Goal: Task Accomplishment & Management: Manage account settings

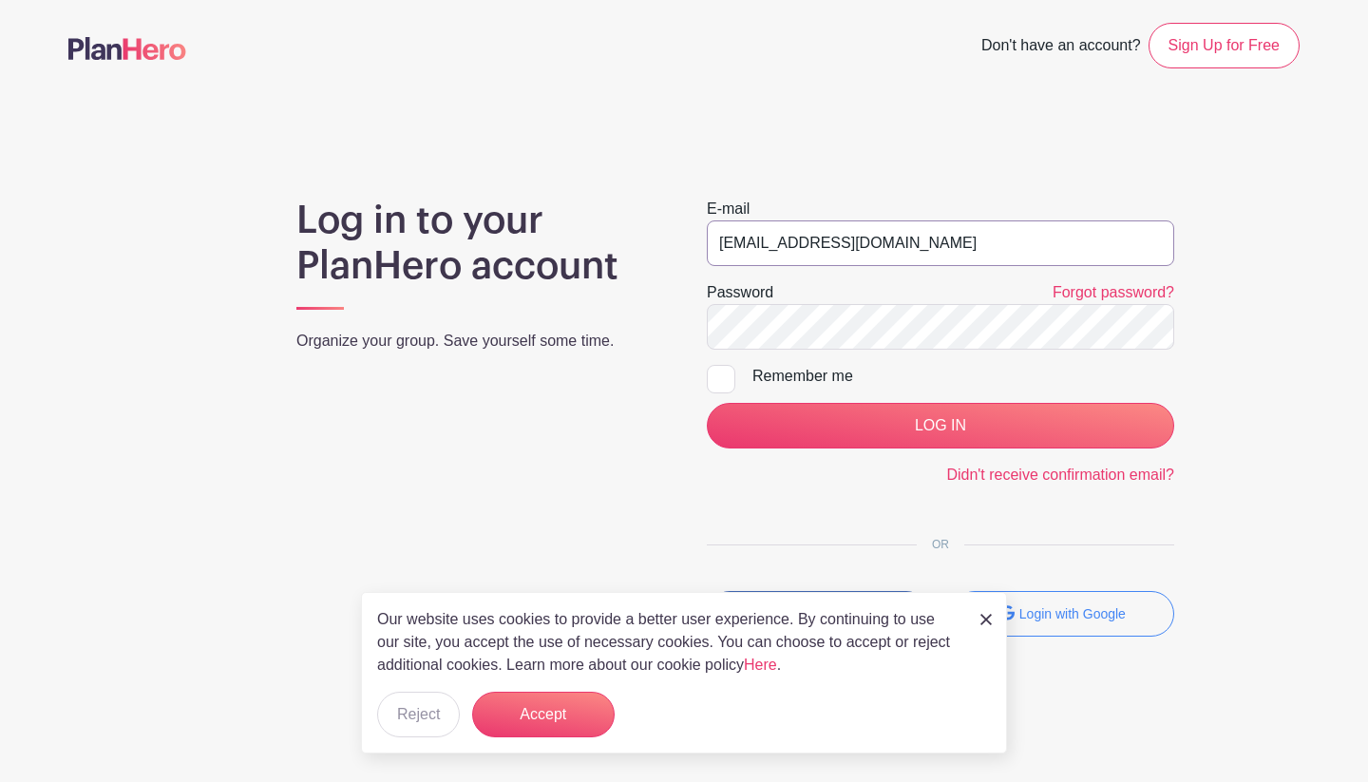
type input "[EMAIL_ADDRESS][DOMAIN_NAME]"
click at [937, 419] on input "LOG IN" at bounding box center [941, 426] width 468 height 46
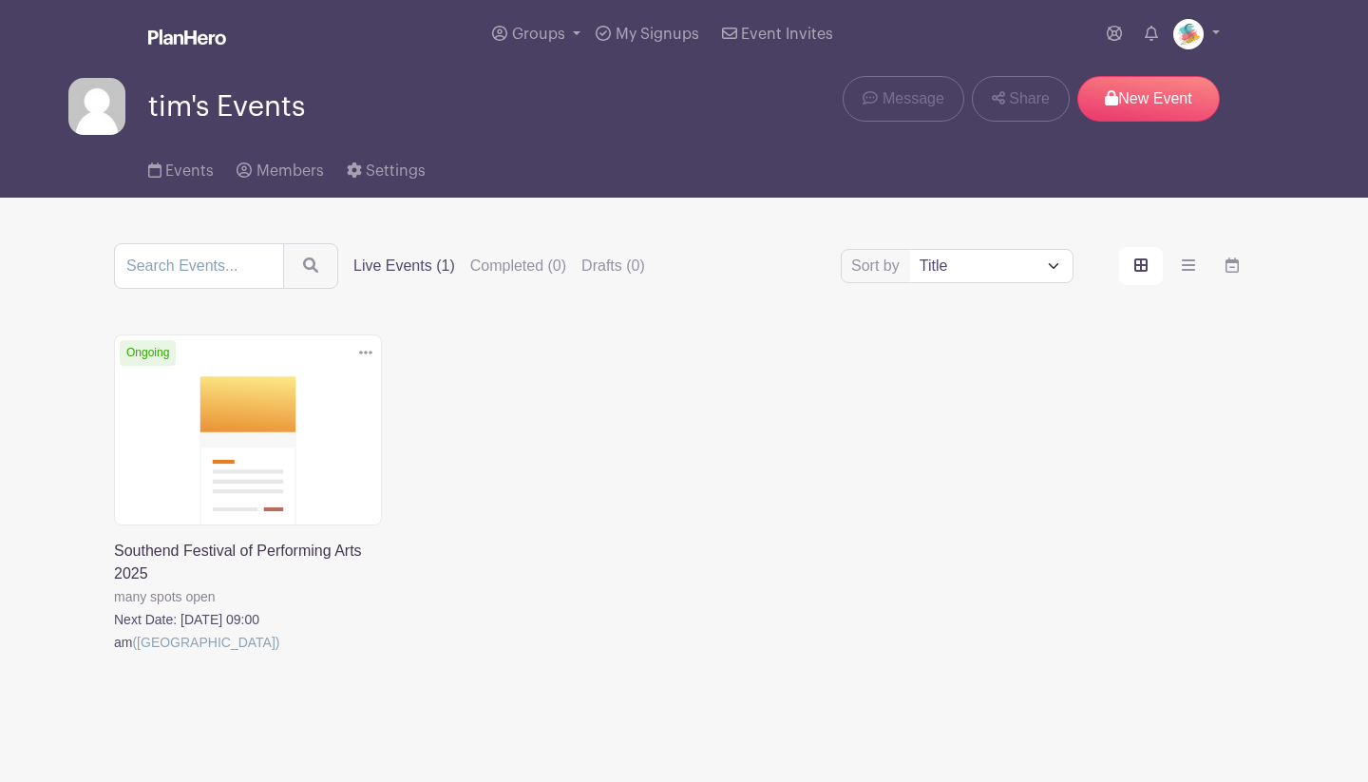
click at [114, 654] on link at bounding box center [114, 654] width 0 height 0
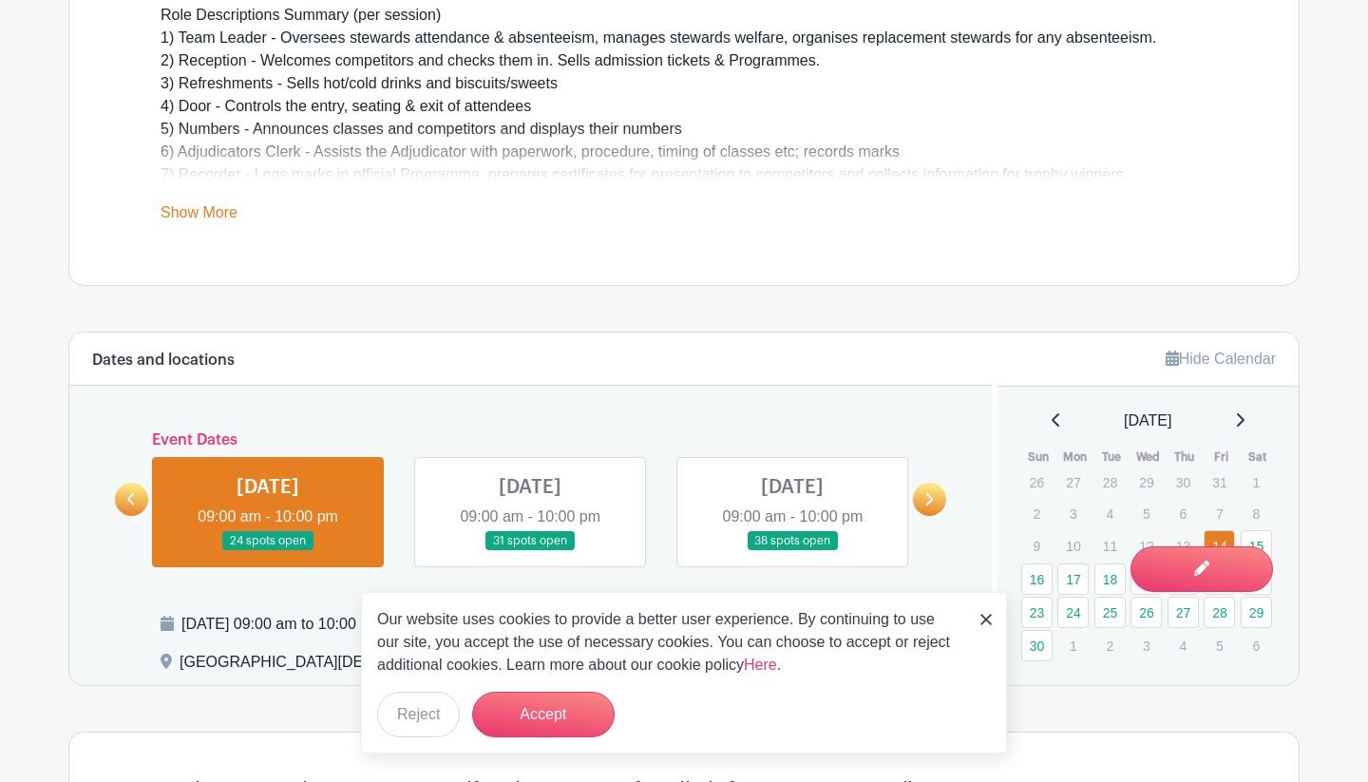
scroll to position [744, 0]
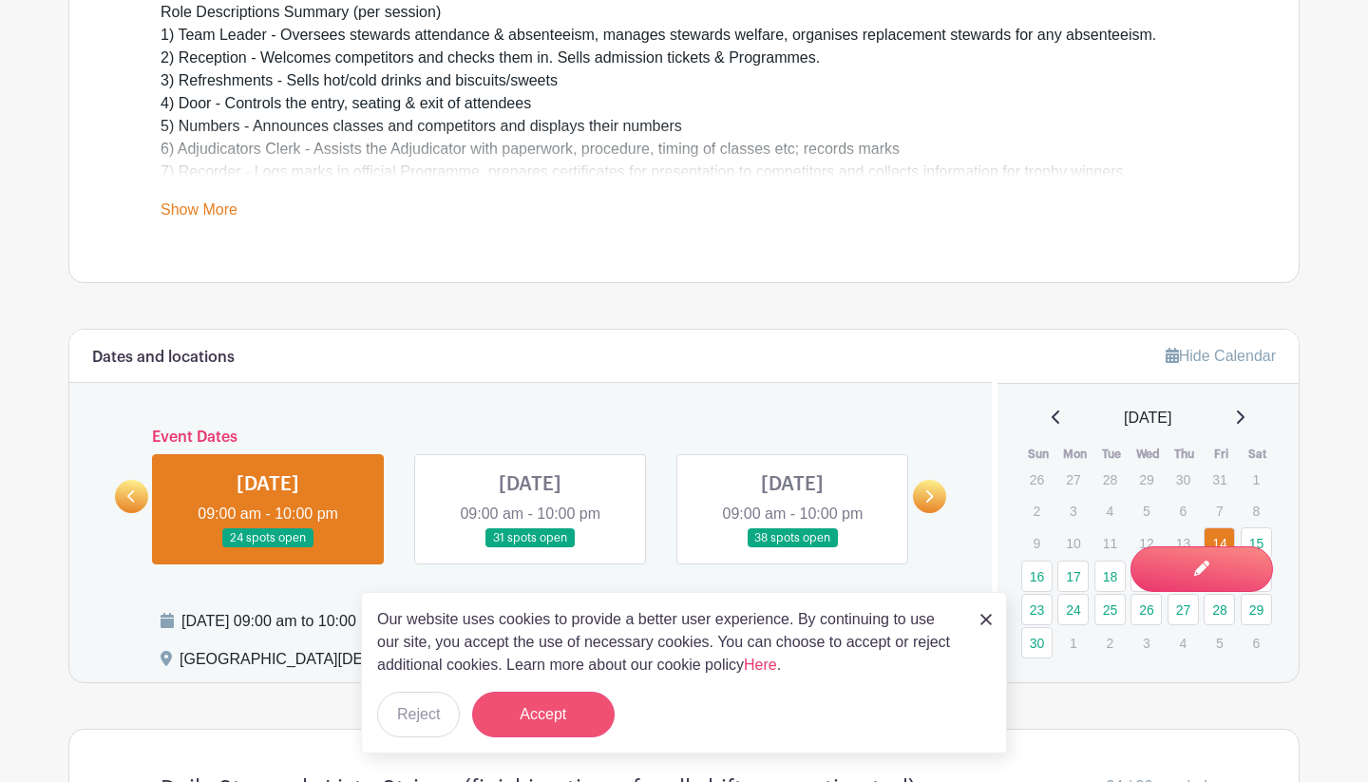
click at [544, 724] on button "Accept" at bounding box center [543, 715] width 143 height 46
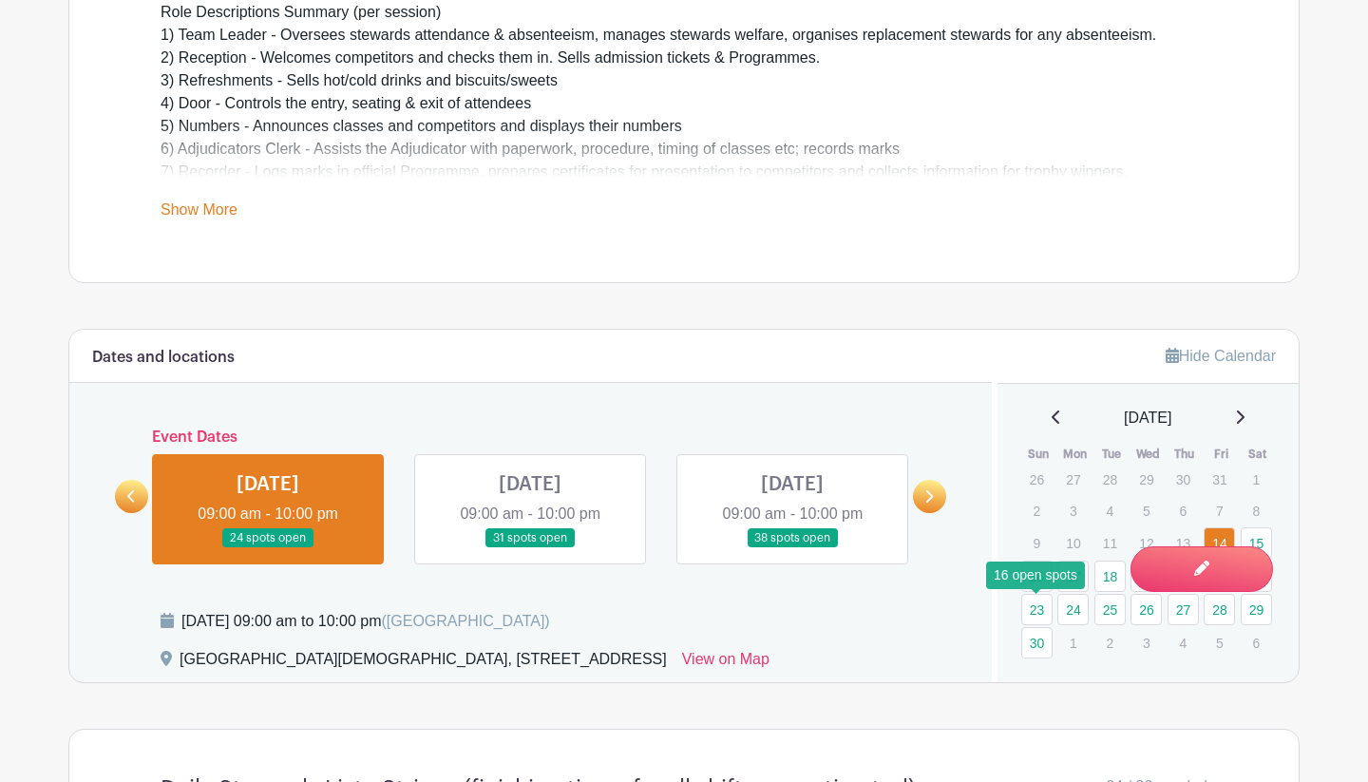
click at [1037, 606] on link "23" at bounding box center [1037, 609] width 31 height 31
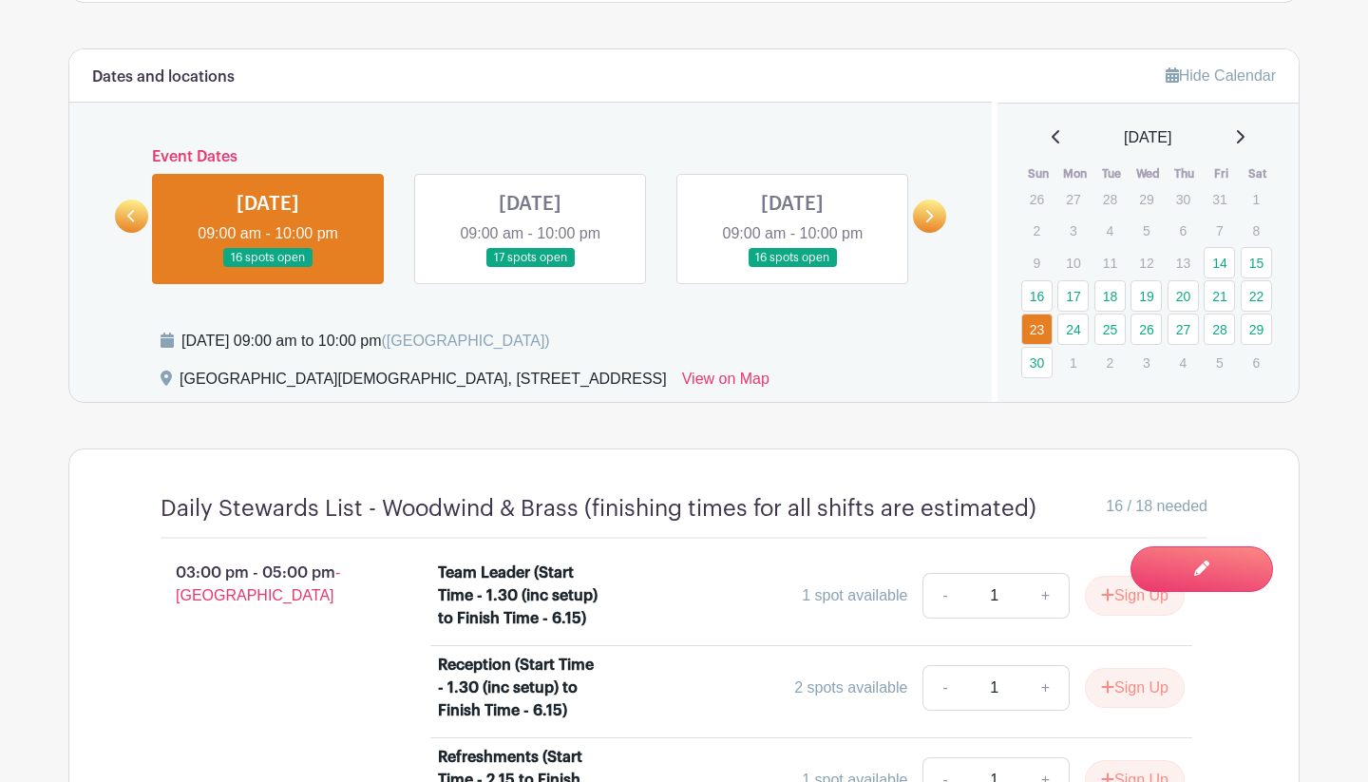
scroll to position [999, 0]
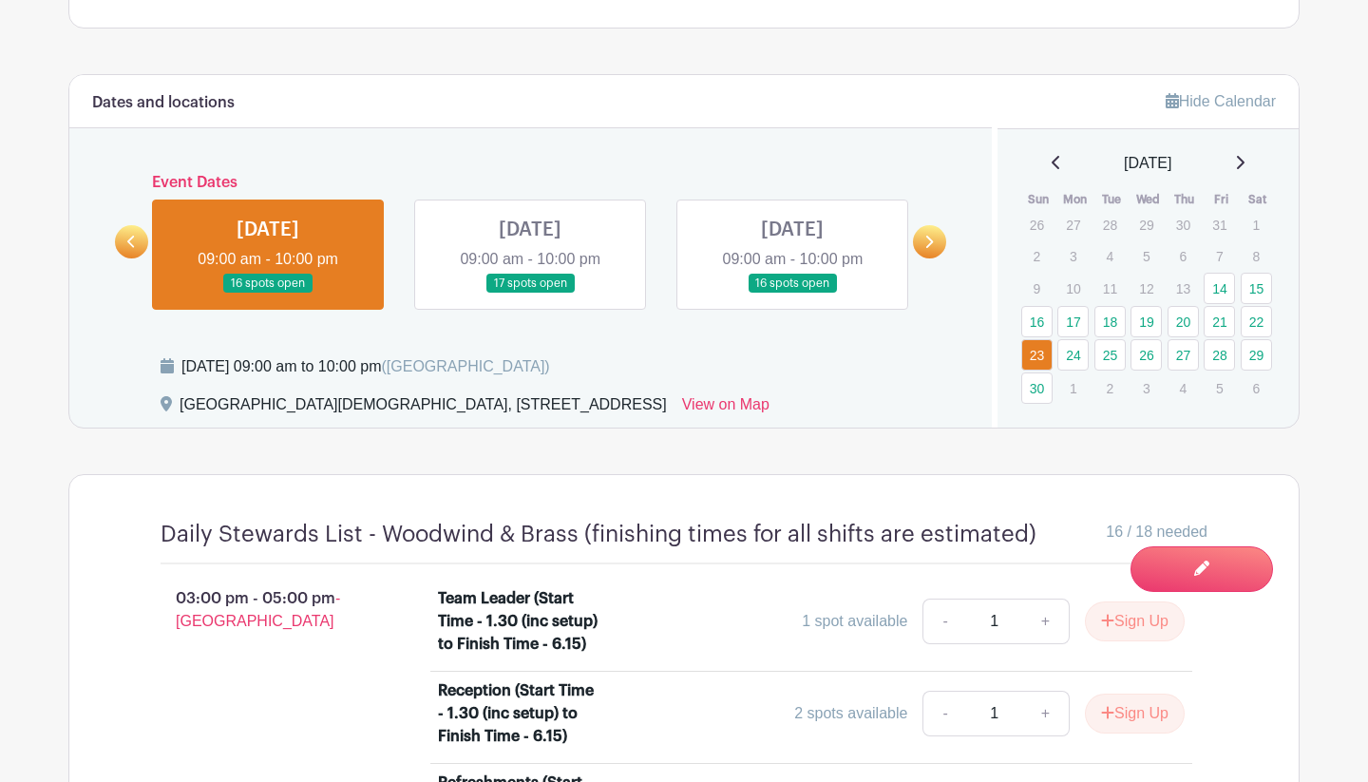
click at [530, 294] on link at bounding box center [530, 294] width 0 height 0
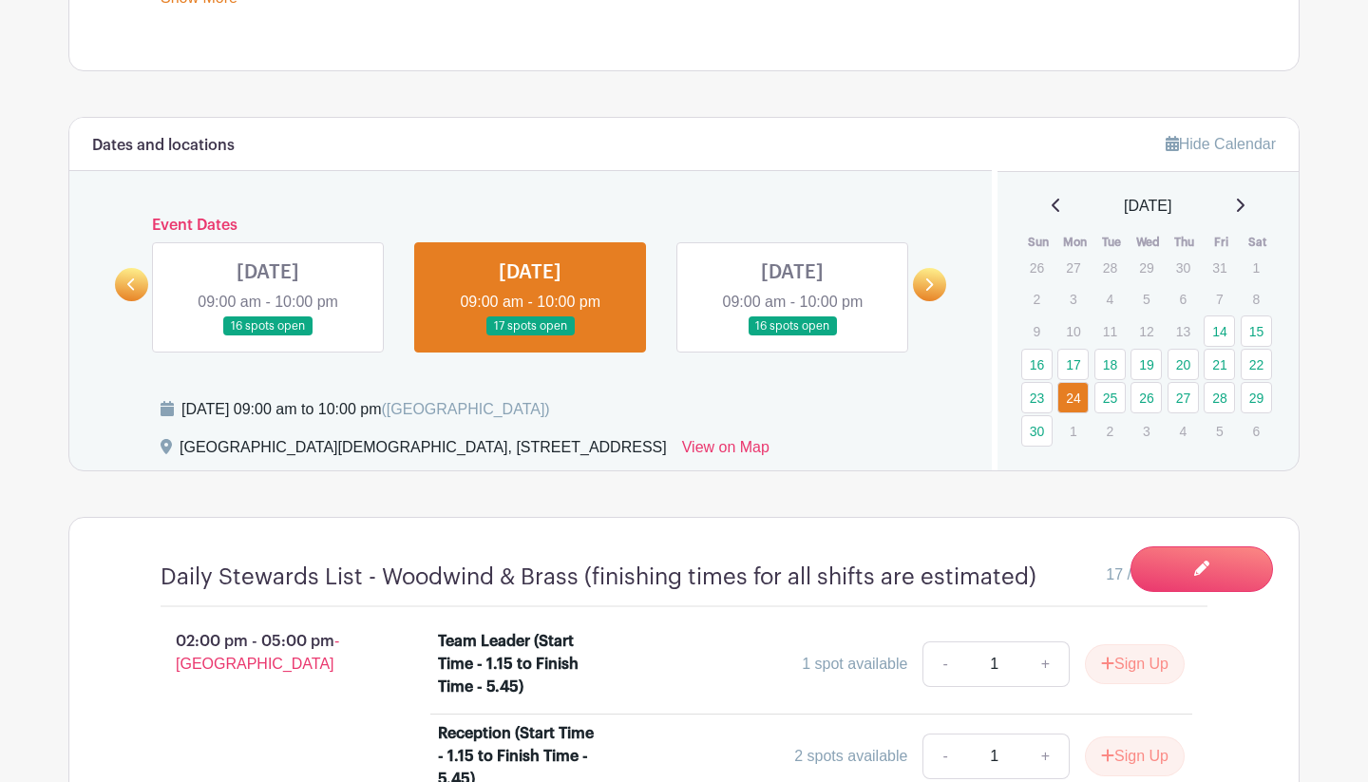
scroll to position [753, 0]
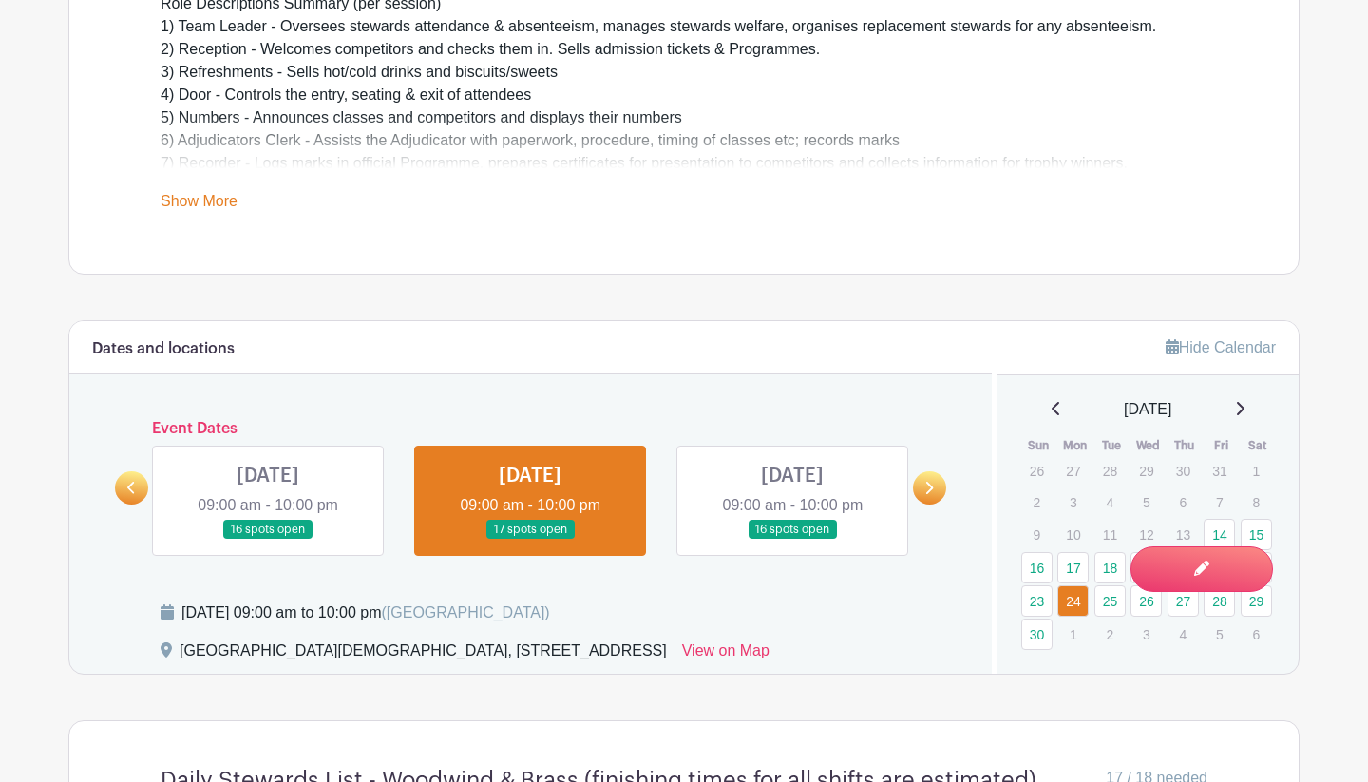
click at [268, 540] on link at bounding box center [268, 540] width 0 height 0
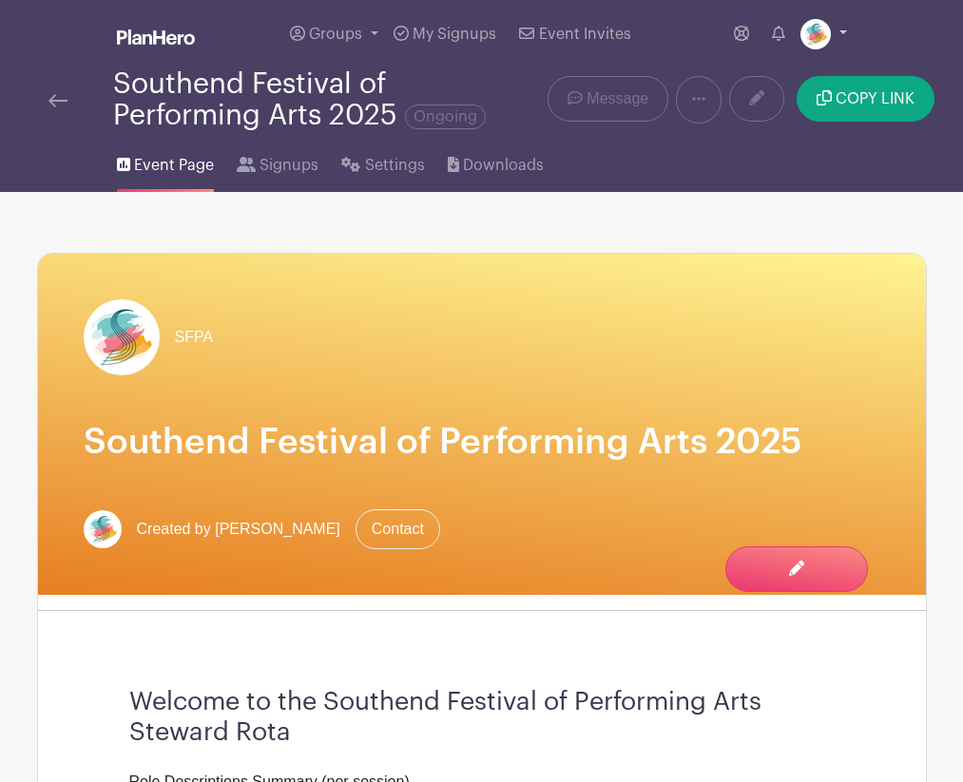
click at [841, 31] on link at bounding box center [823, 34] width 47 height 30
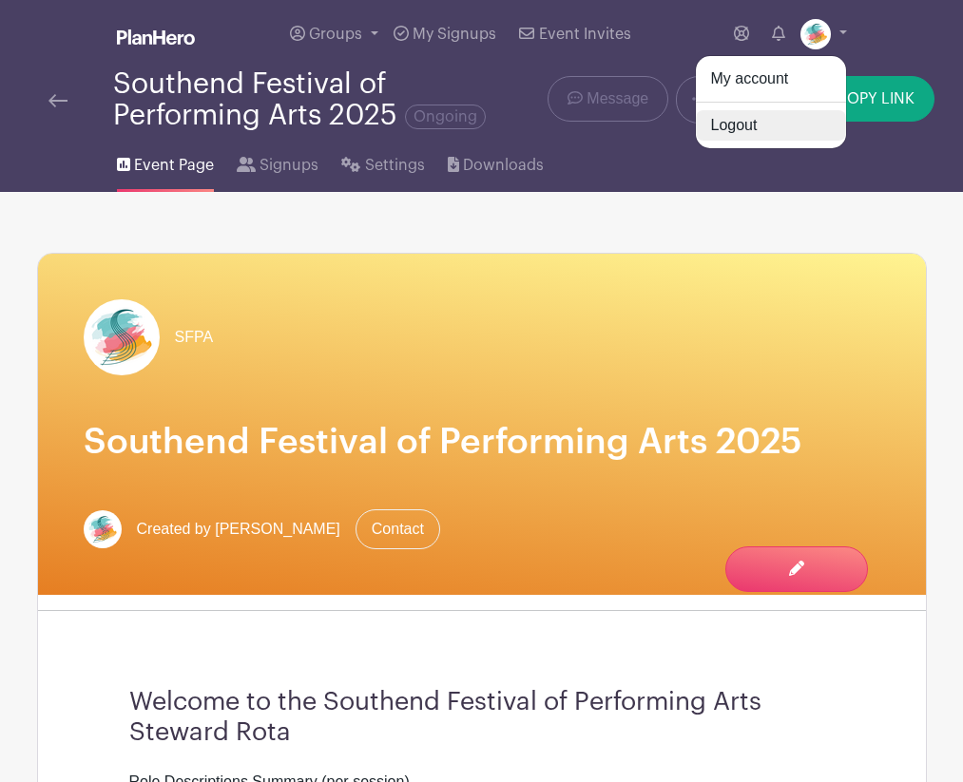
click at [772, 124] on link "Logout" at bounding box center [771, 125] width 150 height 30
